Goal: Task Accomplishment & Management: Use online tool/utility

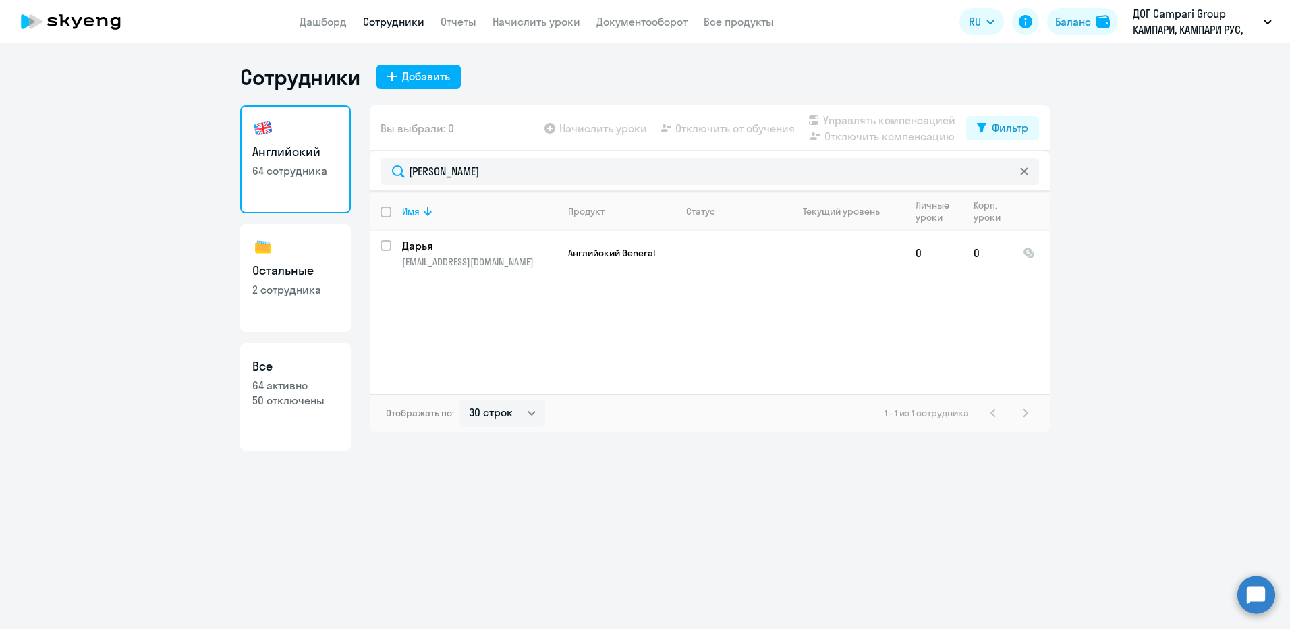
select select "30"
click at [517, 23] on link "Начислить уроки" at bounding box center [536, 21] width 88 height 13
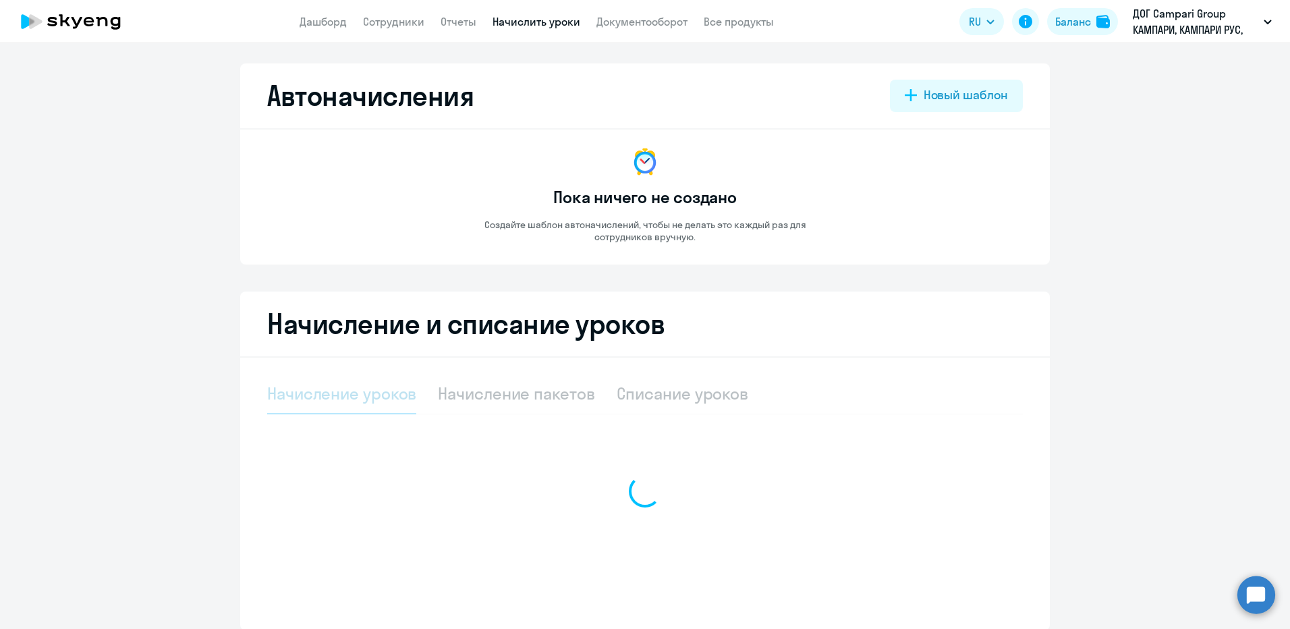
select select "10"
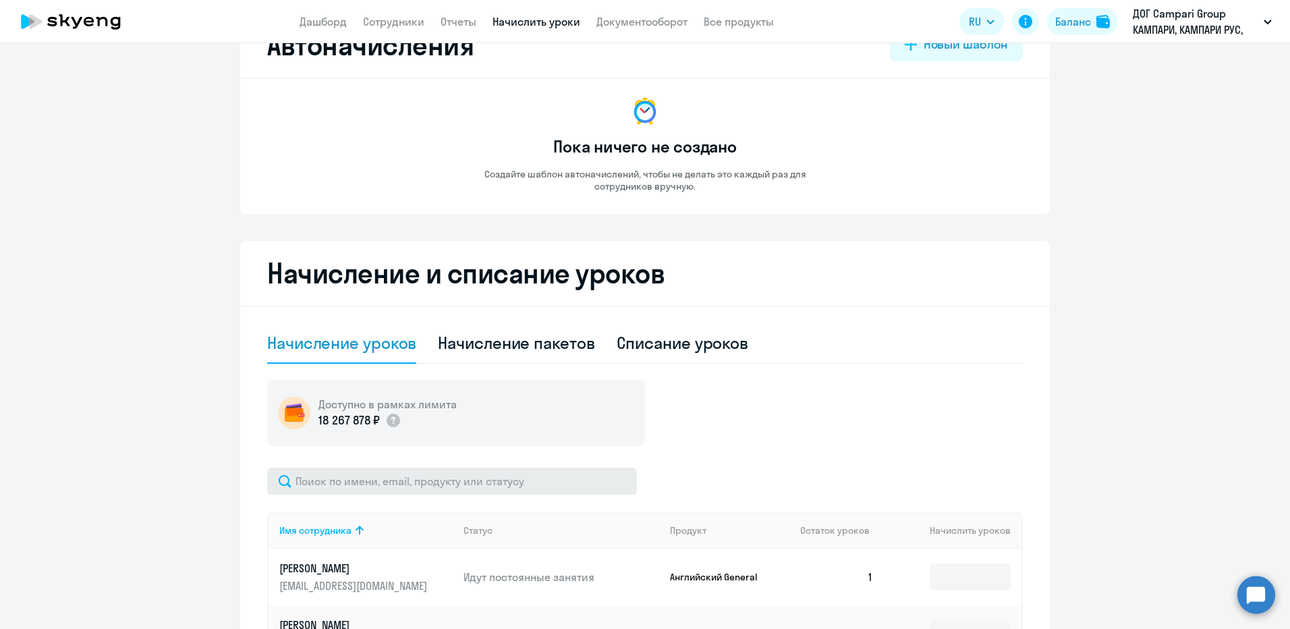
scroll to position [202, 0]
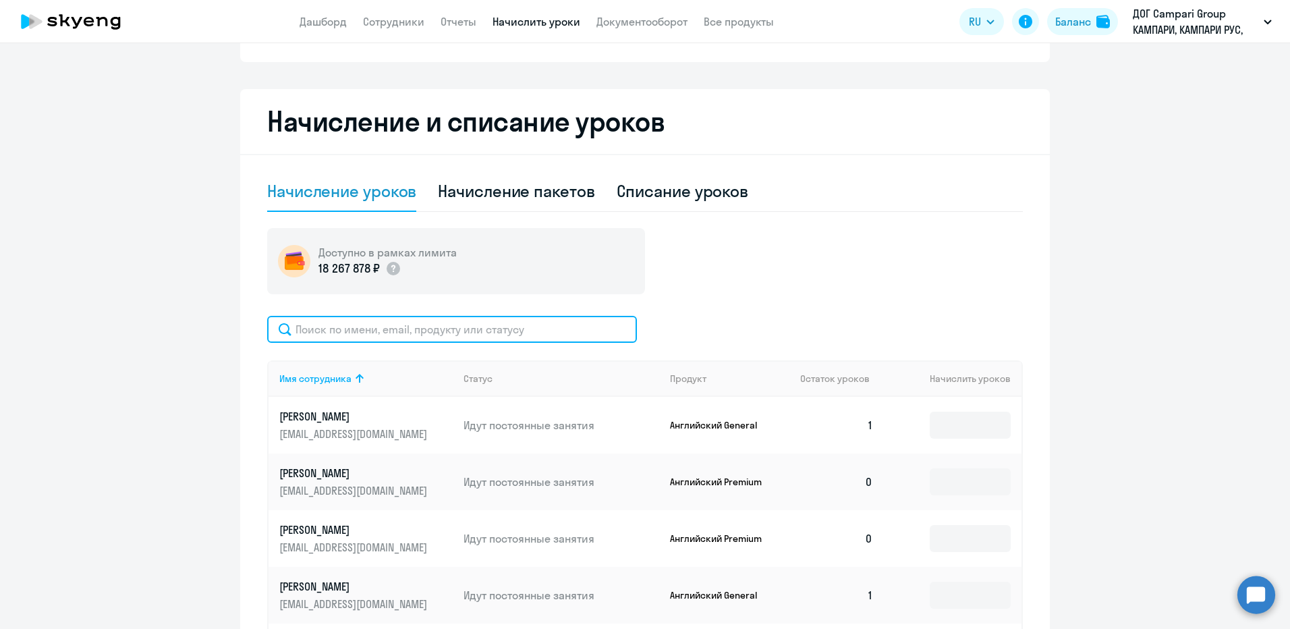
click at [444, 328] on input "text" at bounding box center [452, 329] width 370 height 27
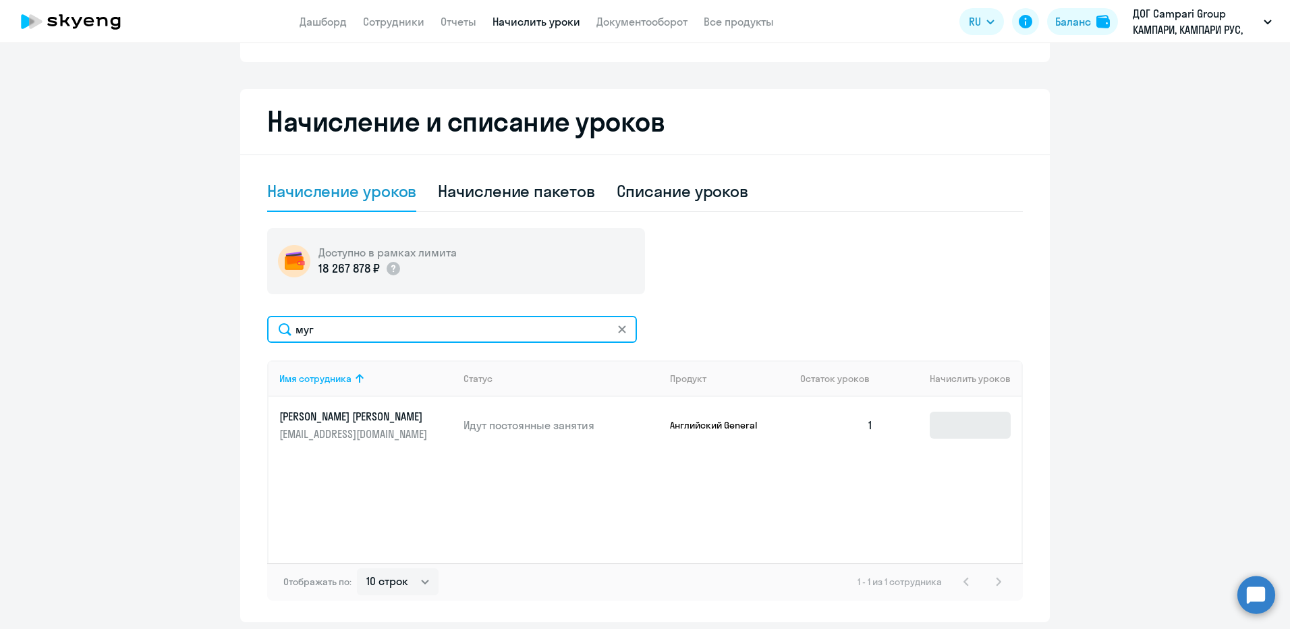
type input "муг"
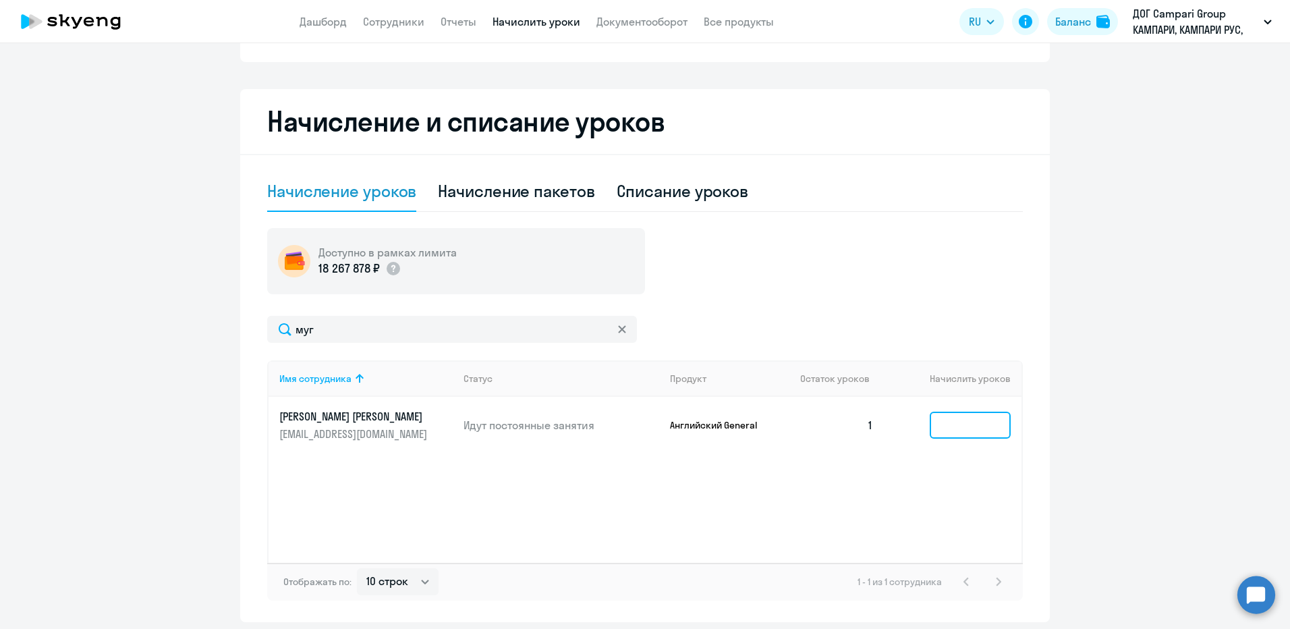
click at [973, 415] on input at bounding box center [969, 424] width 81 height 27
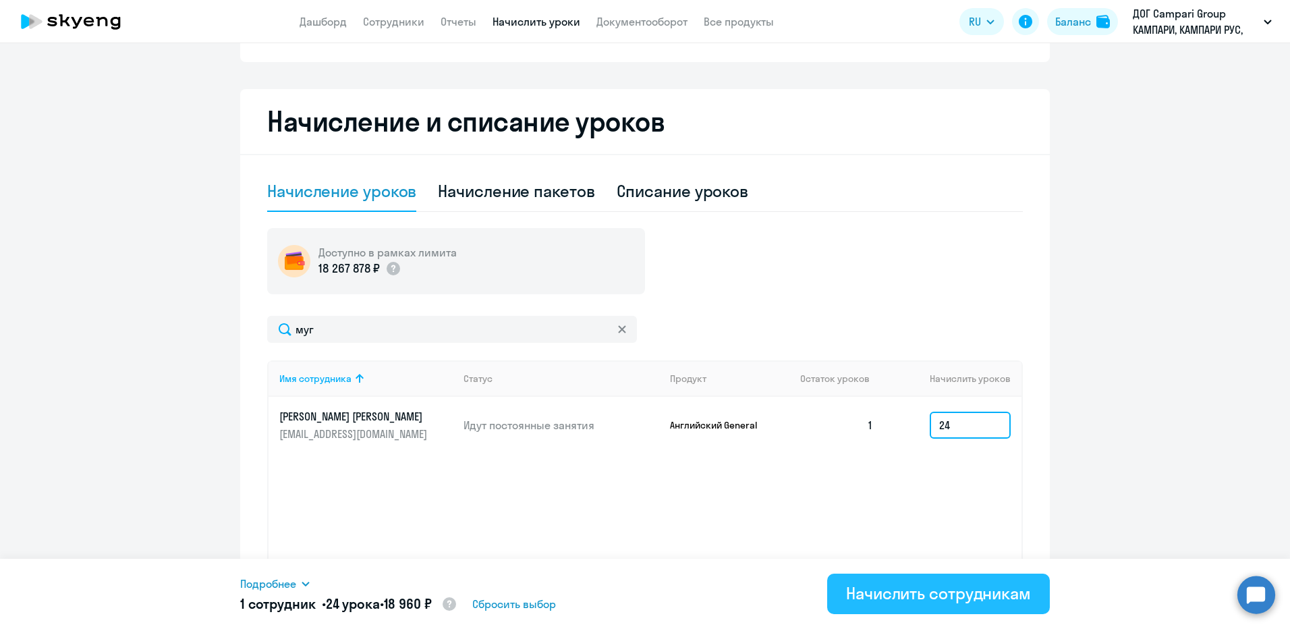
type input "24"
click at [935, 592] on div "Начислить сотрудникам" at bounding box center [938, 593] width 185 height 22
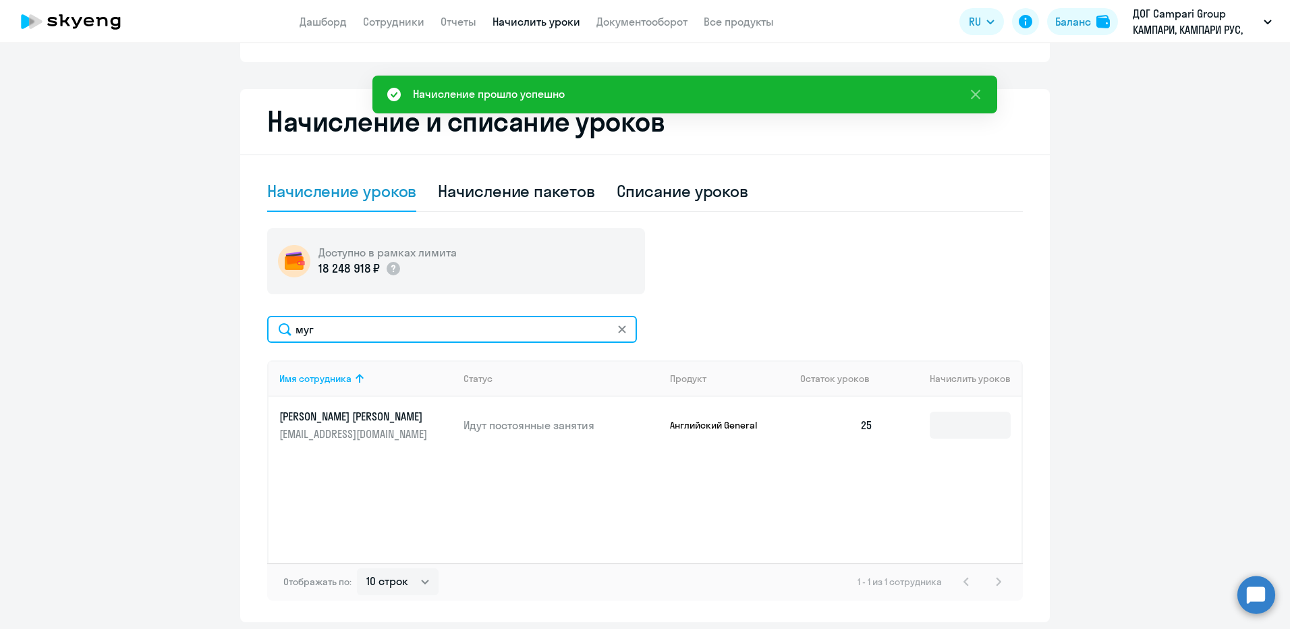
drag, startPoint x: 389, startPoint y: 329, endPoint x: 214, endPoint y: 314, distance: 175.3
click at [216, 316] on ng-component "Автоначисления Новый шаблон Пока ничего не создано Создайте шаблон автоначислен…" at bounding box center [645, 241] width 1290 height 761
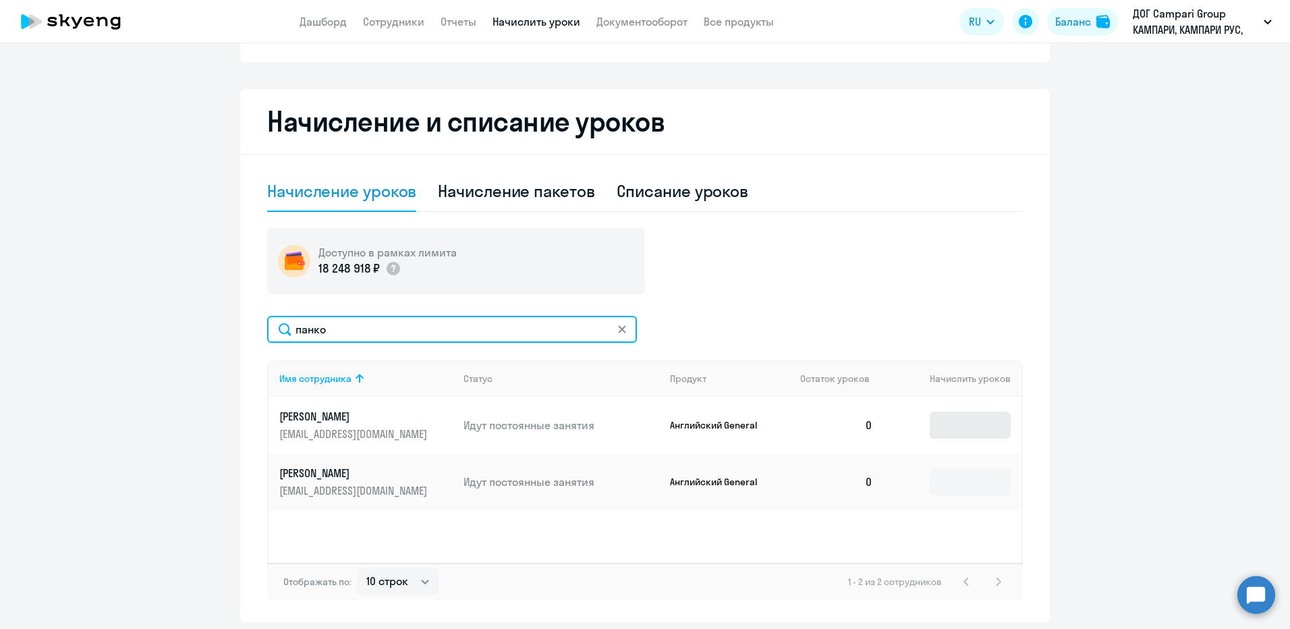
type input "панко"
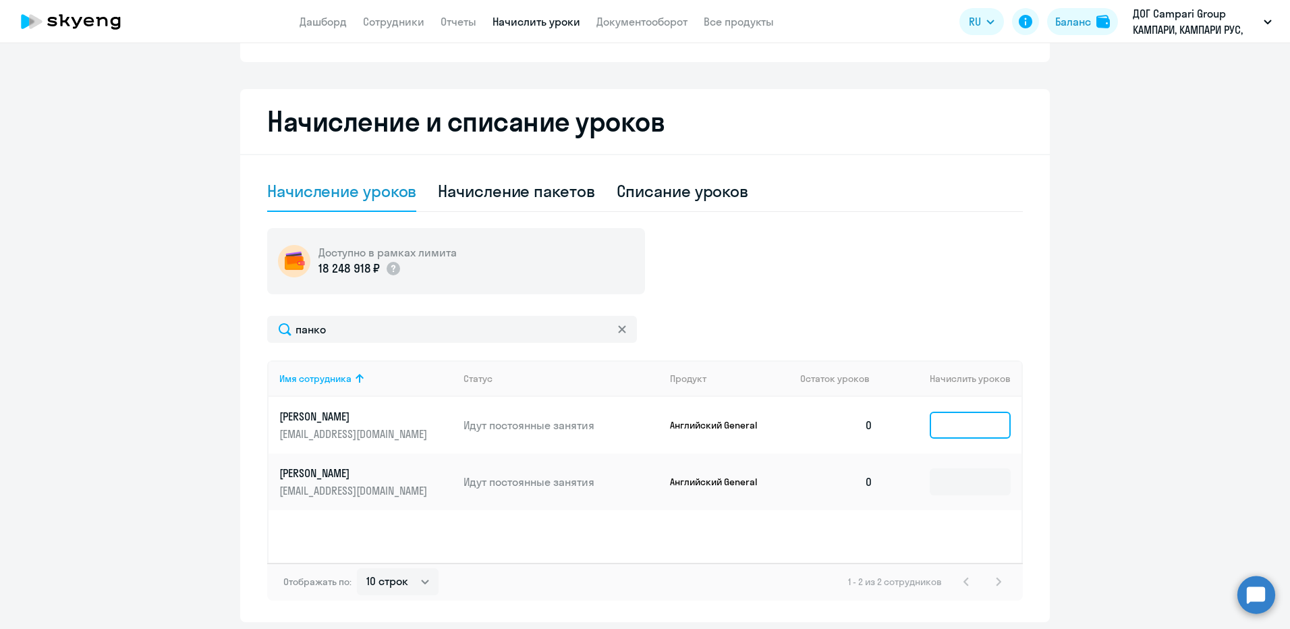
click at [958, 425] on input at bounding box center [969, 424] width 81 height 27
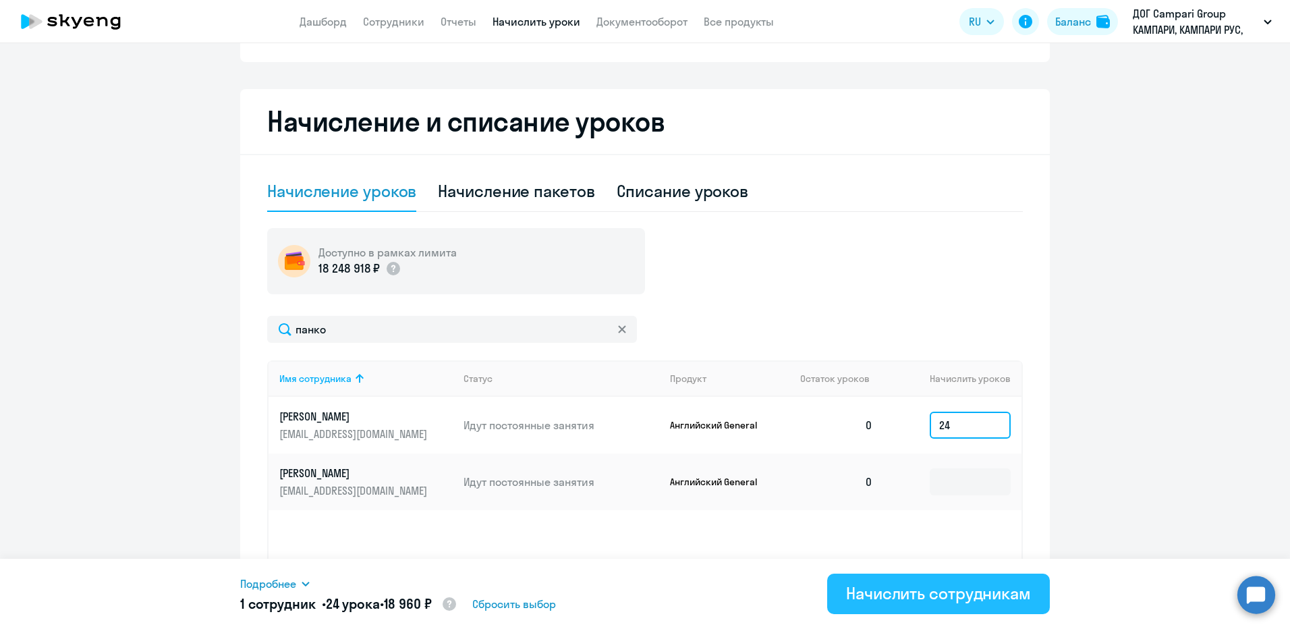
type input "24"
click at [997, 589] on div "Начислить сотрудникам" at bounding box center [938, 593] width 185 height 22
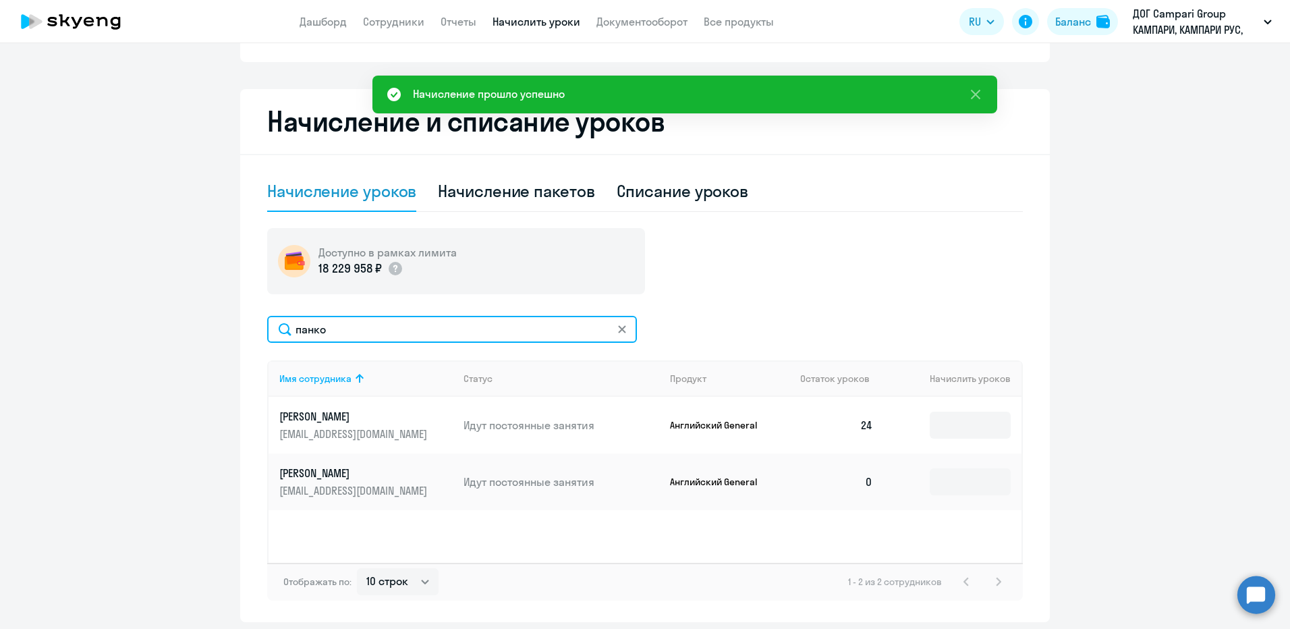
drag, startPoint x: 440, startPoint y: 330, endPoint x: 192, endPoint y: 292, distance: 251.7
click at [194, 303] on ng-component "Автоначисления Новый шаблон Пока ничего не создано Создайте шаблон автоначислен…" at bounding box center [645, 241] width 1290 height 761
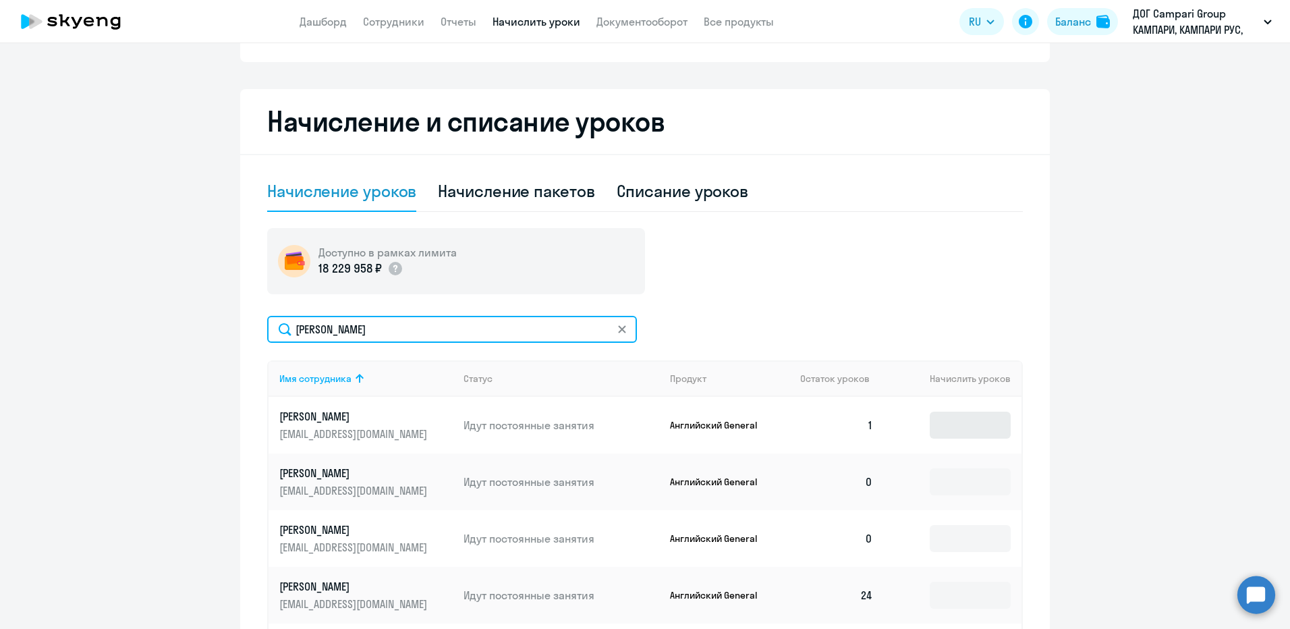
type input "[PERSON_NAME]"
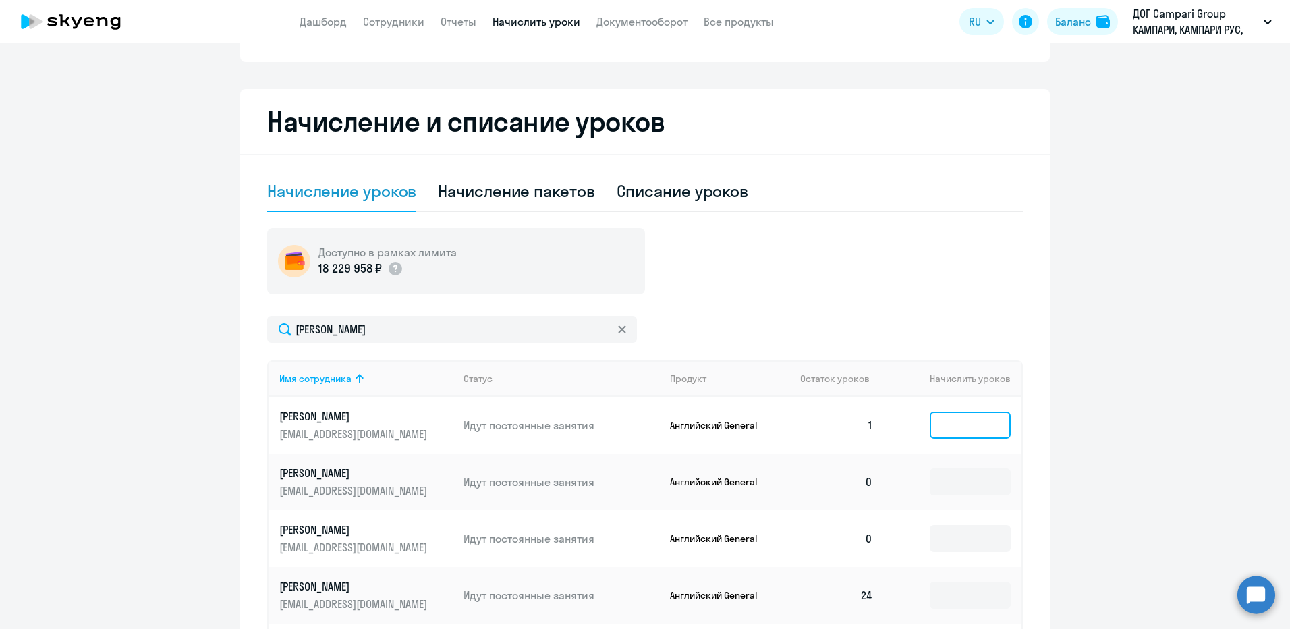
click at [973, 424] on input at bounding box center [969, 424] width 81 height 27
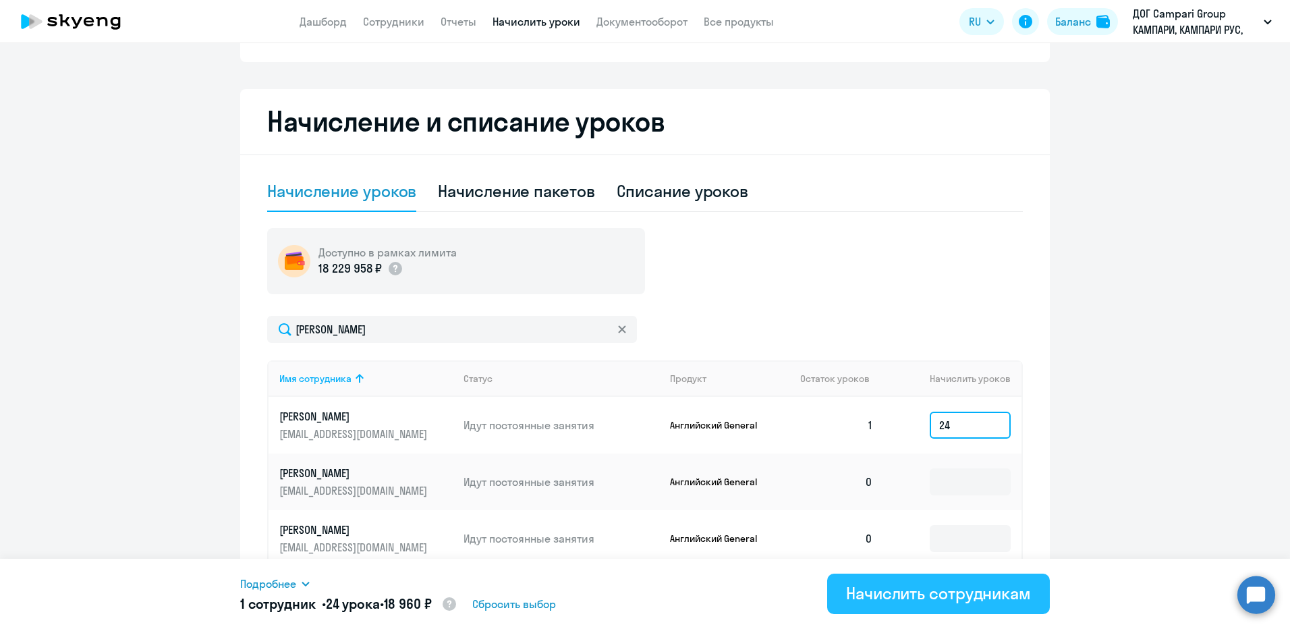
type input "24"
click at [979, 594] on div "Начислить сотрудникам" at bounding box center [938, 593] width 185 height 22
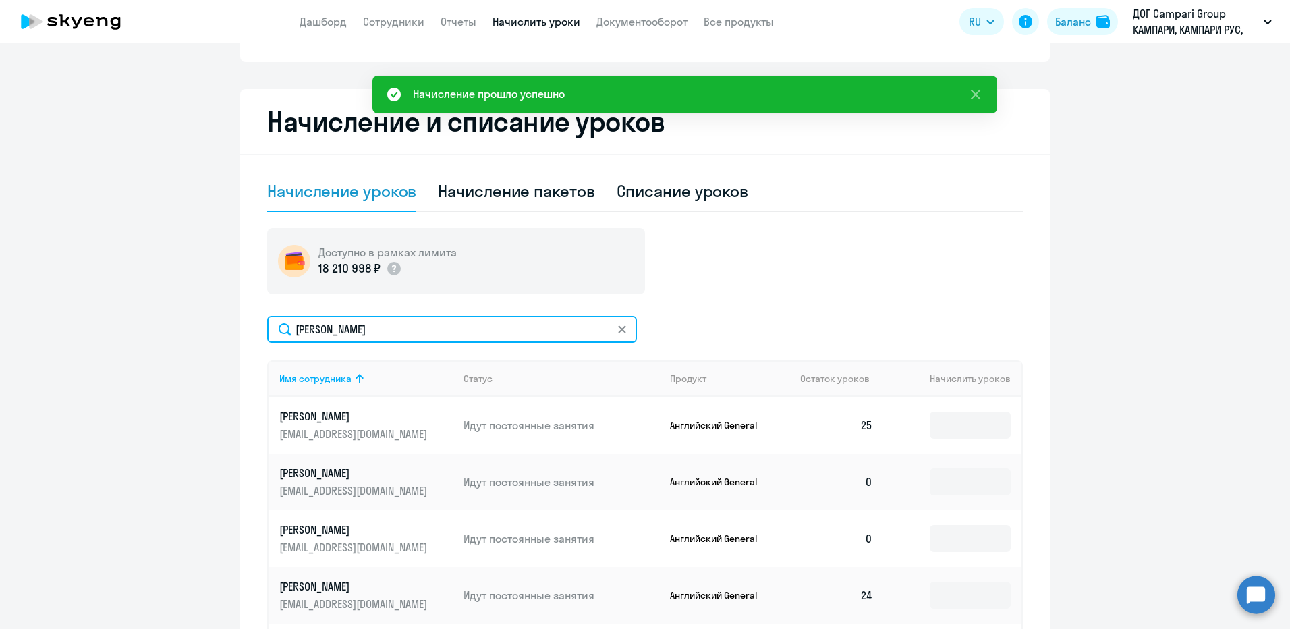
drag, startPoint x: 359, startPoint y: 329, endPoint x: 229, endPoint y: 310, distance: 131.5
click at [225, 320] on ng-component "Автоначисления Новый шаблон Пока ничего не создано Создайте шаблон автоначислен…" at bounding box center [645, 300] width 1290 height 878
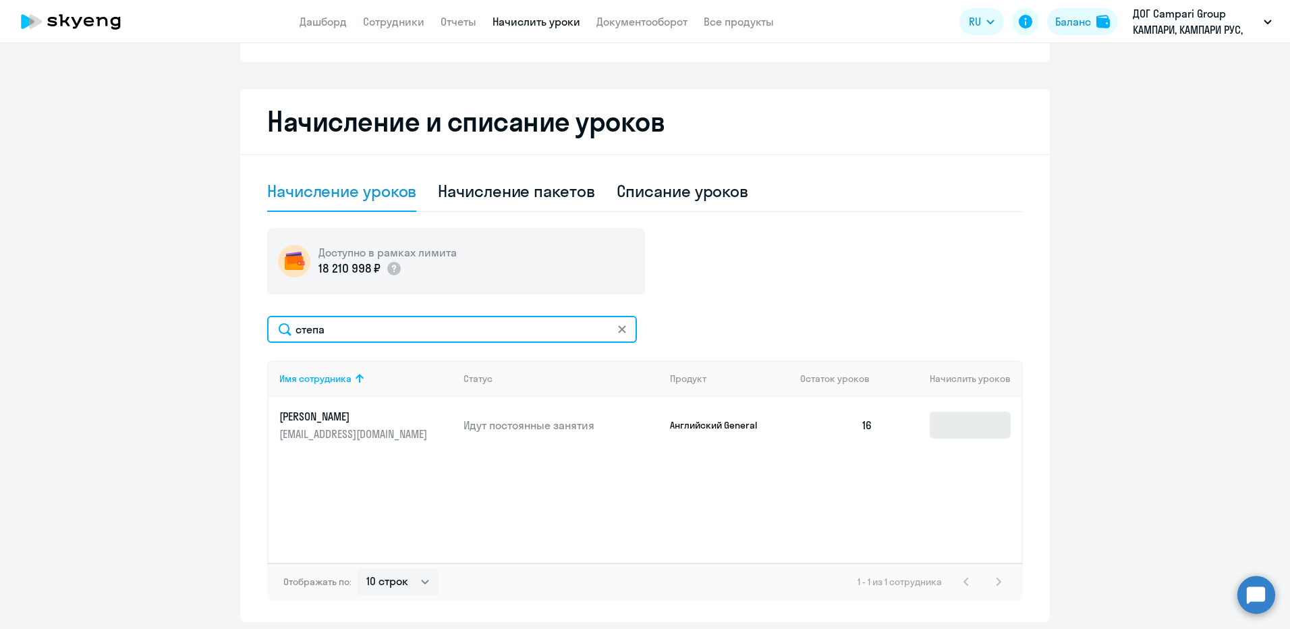
type input "степа"
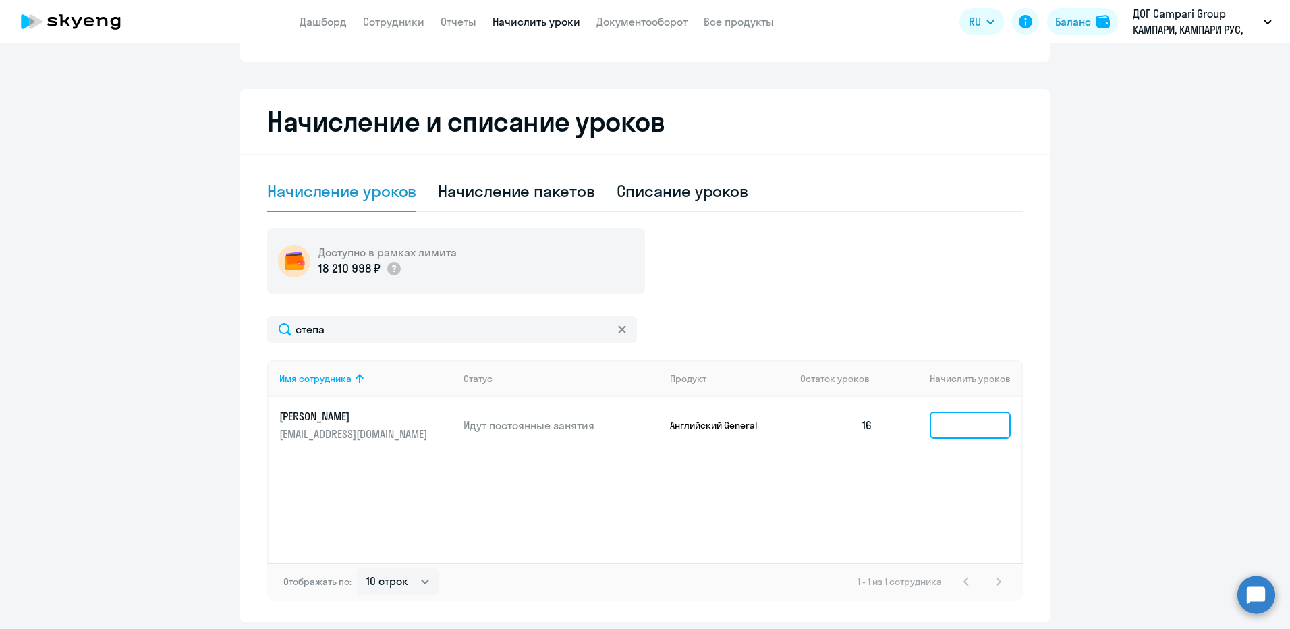
drag, startPoint x: 998, startPoint y: 424, endPoint x: 1011, endPoint y: 409, distance: 20.1
click at [996, 421] on input at bounding box center [969, 424] width 81 height 27
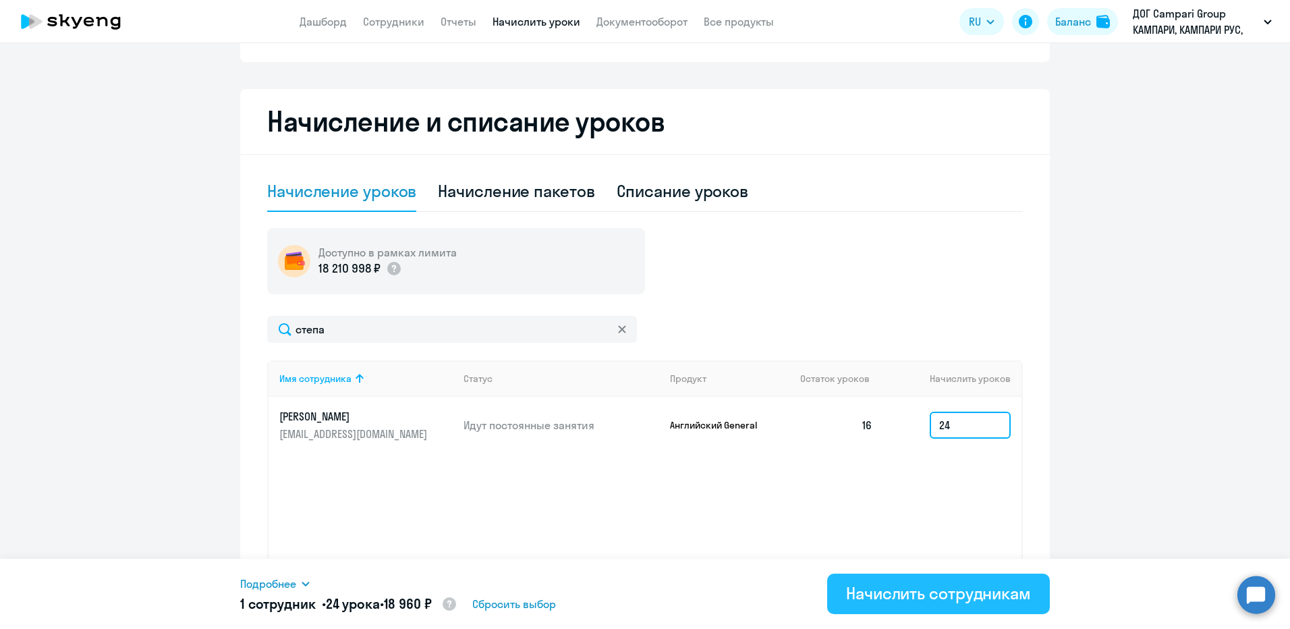
type input "24"
click at [925, 598] on div "Начислить сотрудникам" at bounding box center [938, 593] width 185 height 22
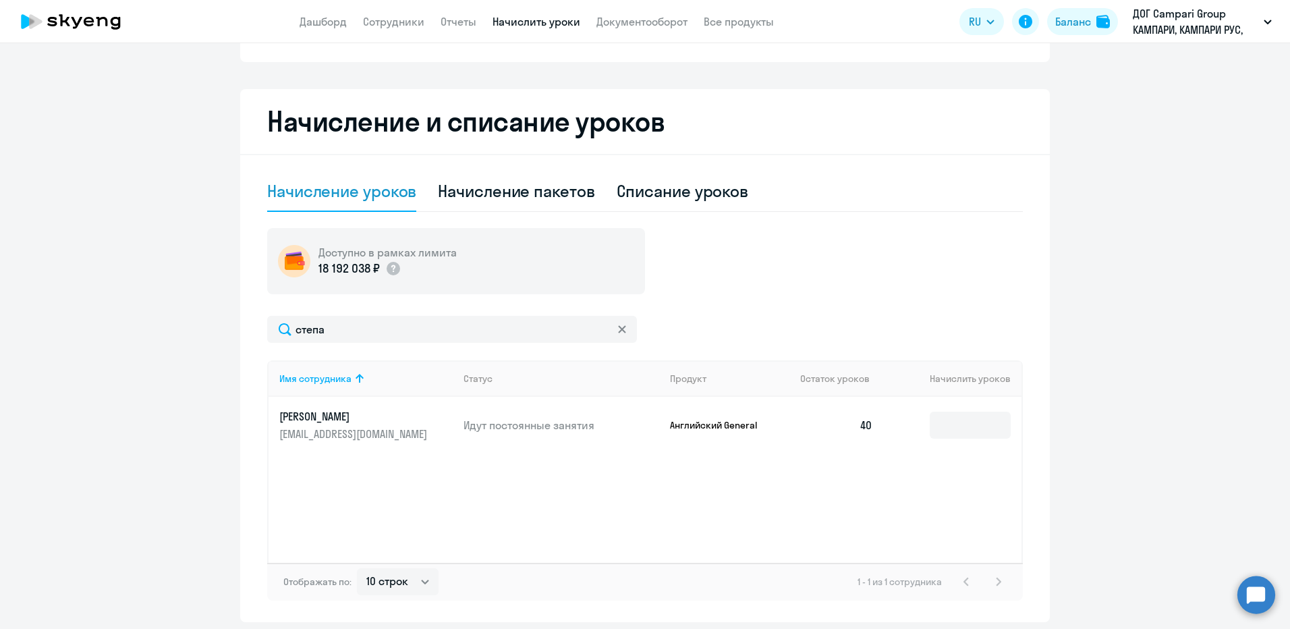
click at [1176, 345] on ng-component "Автоначисления Новый шаблон Пока ничего не создано Создайте шаблон автоначислен…" at bounding box center [645, 241] width 1290 height 761
click at [565, 18] on link "Начислить уроки" at bounding box center [536, 21] width 88 height 13
click at [129, 198] on ng-component "Автоначисления Новый шаблон Пока ничего не создано Создайте шаблон автоначислен…" at bounding box center [645, 241] width 1290 height 761
